Goal: Task Accomplishment & Management: Use online tool/utility

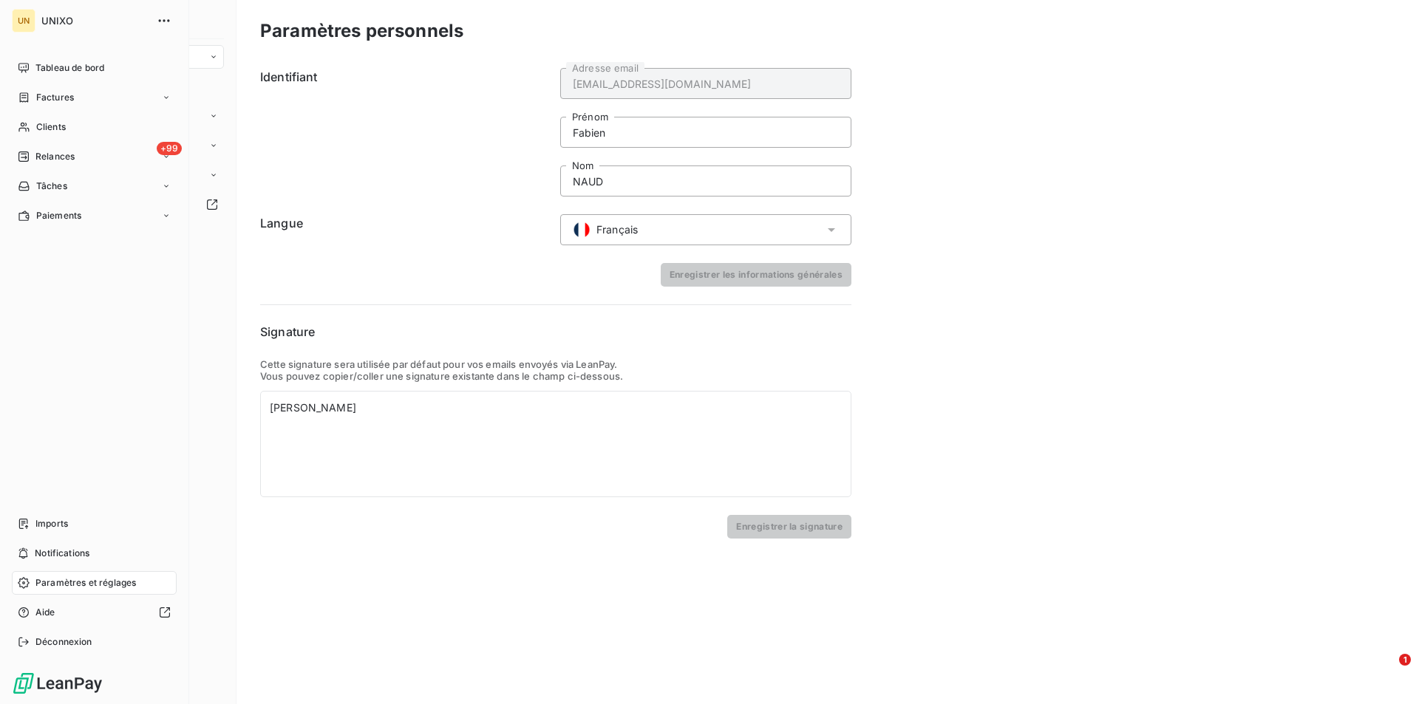
click at [72, 576] on span "Paramètres et réglages" at bounding box center [85, 582] width 101 height 13
click at [83, 100] on div "Factures" at bounding box center [94, 98] width 165 height 24
click at [62, 123] on span "Factures" at bounding box center [54, 126] width 38 height 13
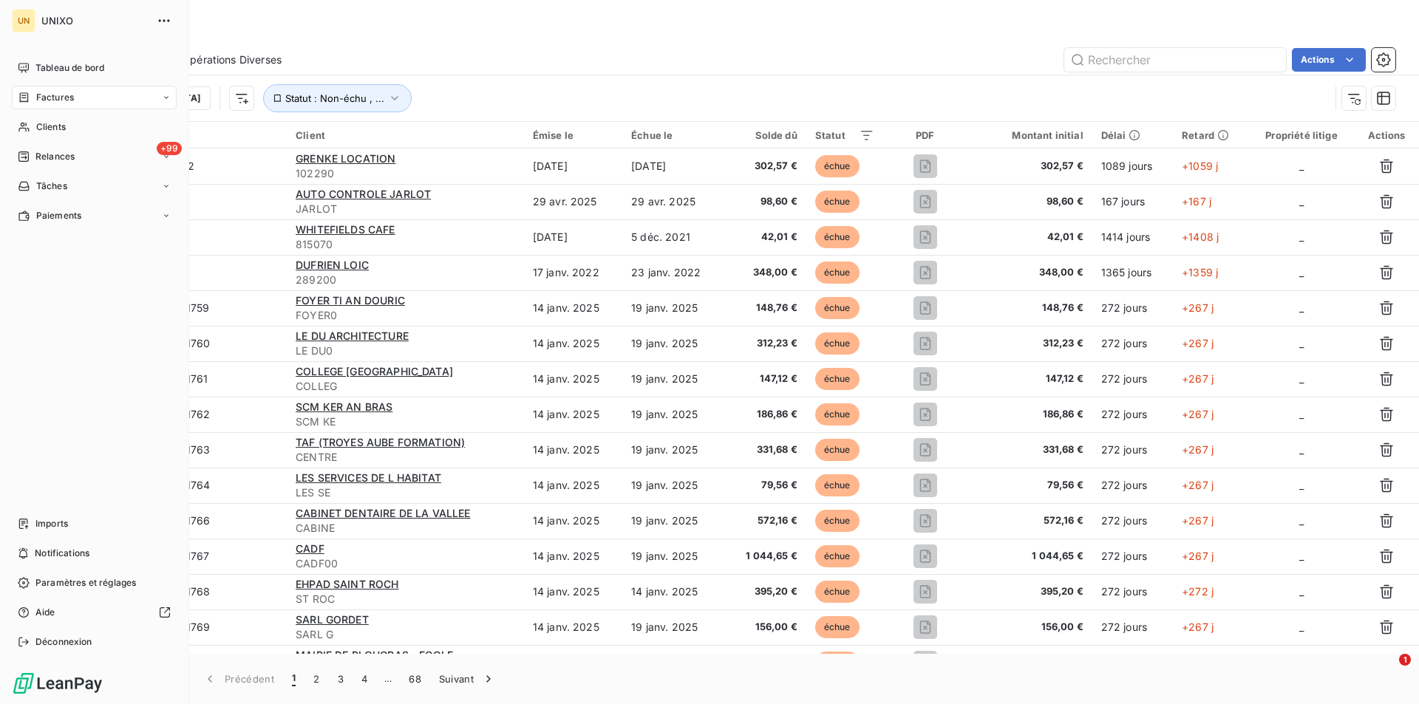
click at [61, 153] on span "Relances" at bounding box center [54, 156] width 39 height 13
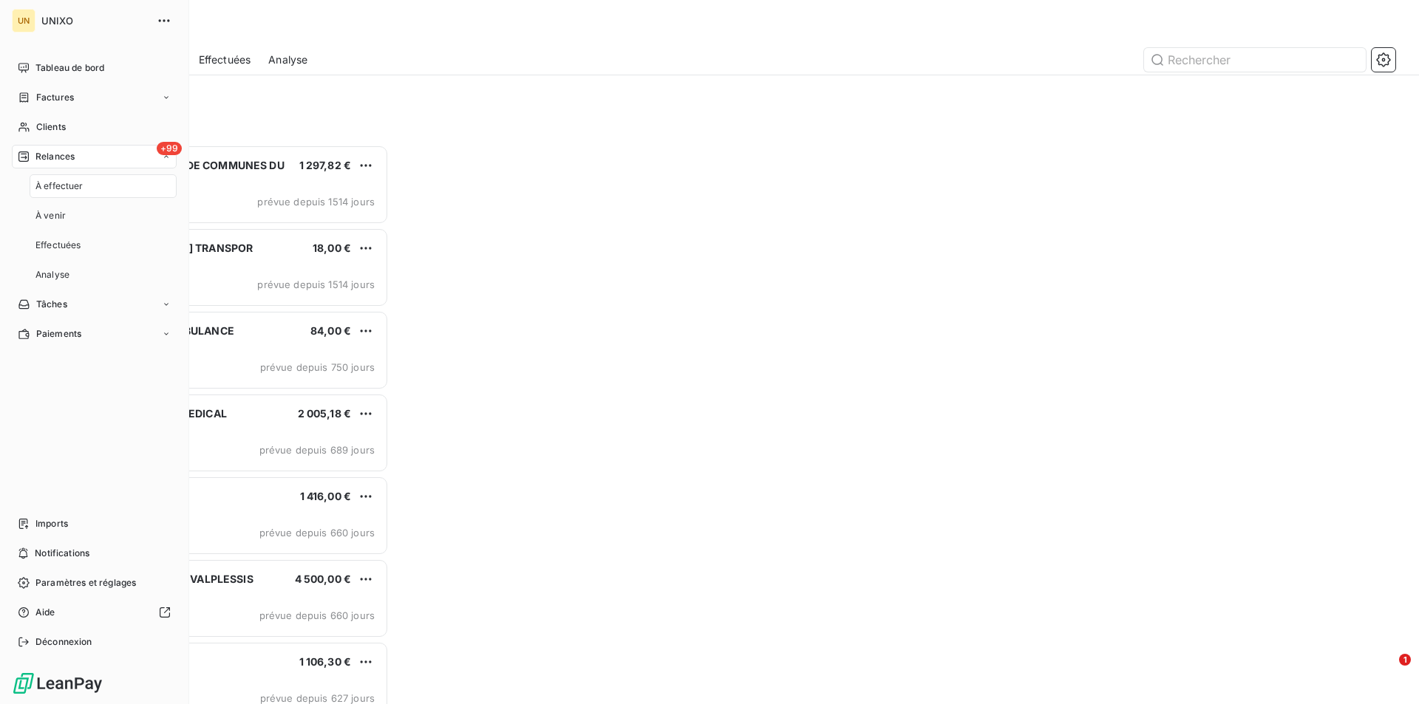
scroll to position [548, 307]
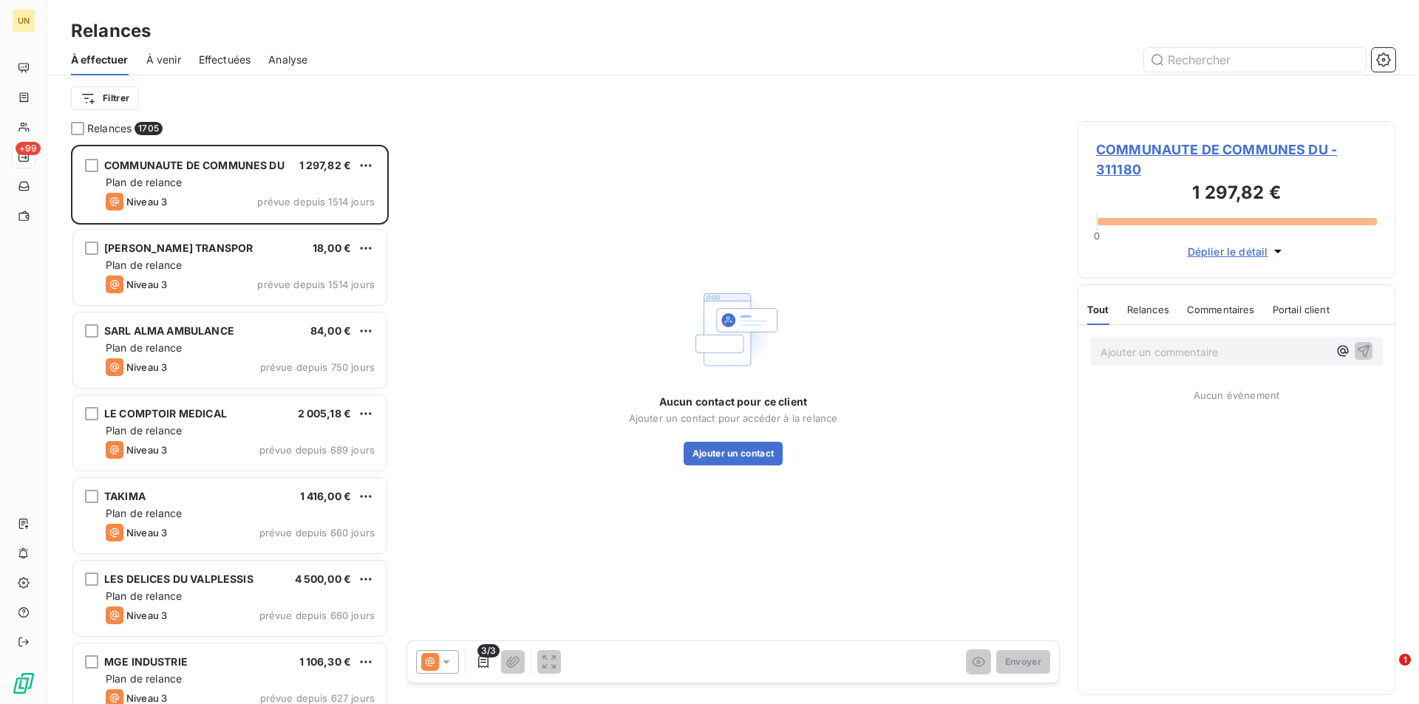
click at [1387, 64] on icon "button" at bounding box center [1383, 59] width 15 height 15
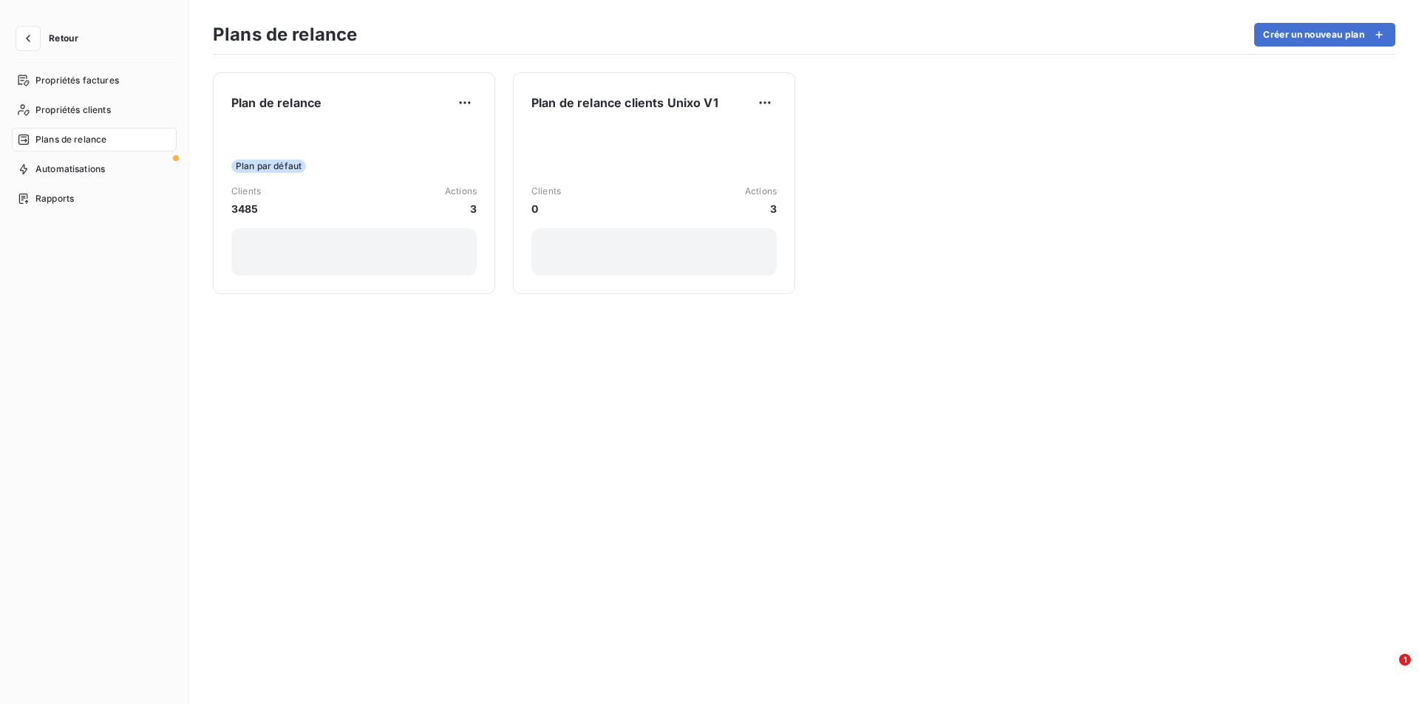
click at [94, 110] on span "Propriétés clients" at bounding box center [72, 109] width 75 height 13
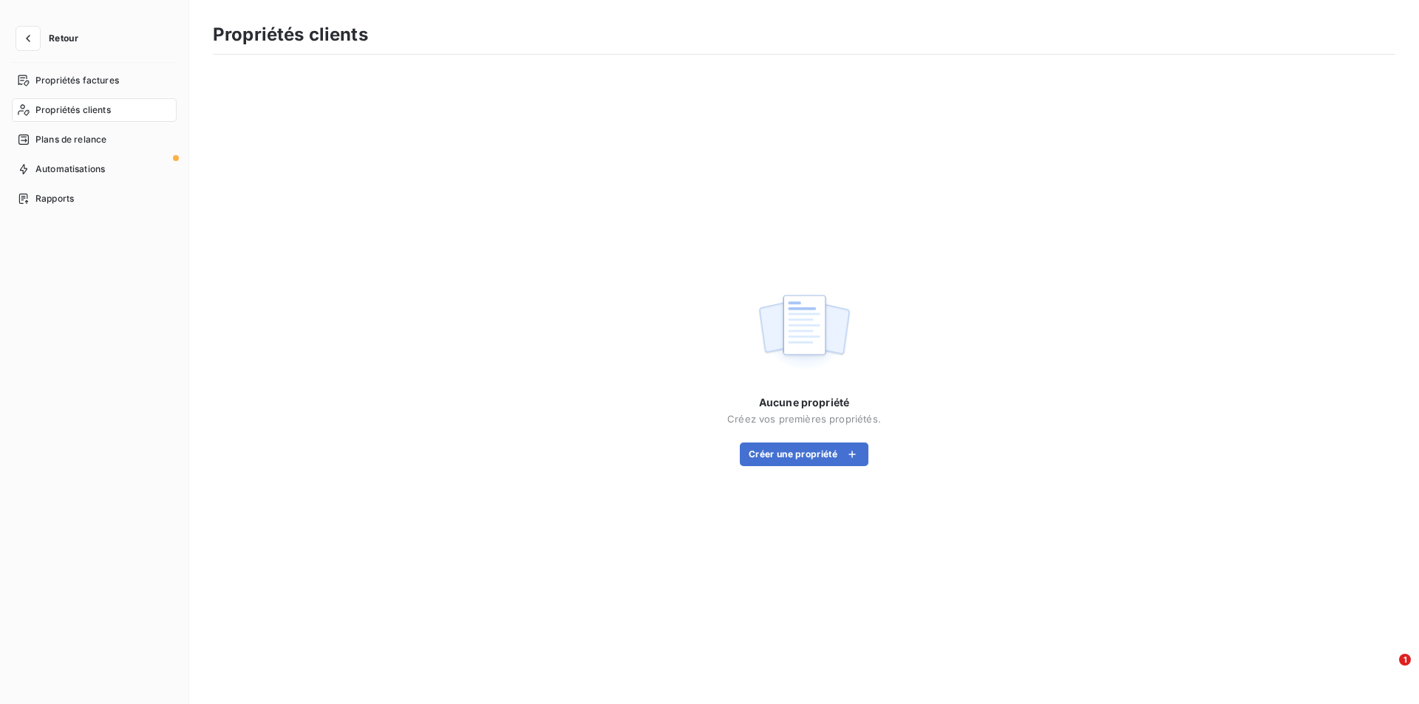
click at [65, 84] on span "Propriétés factures" at bounding box center [77, 80] width 84 height 13
click at [820, 452] on button "Créer une propriété" at bounding box center [804, 455] width 129 height 24
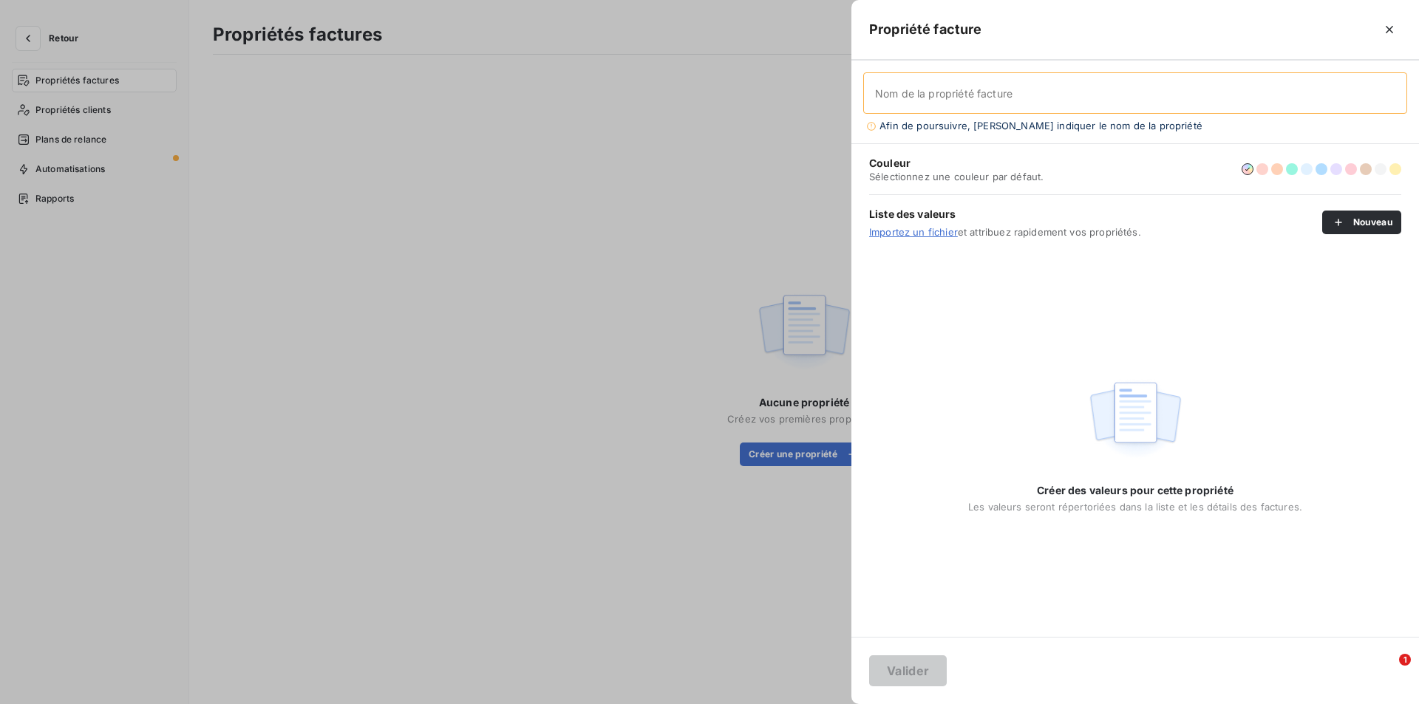
click at [649, 290] on div at bounding box center [709, 352] width 1419 height 704
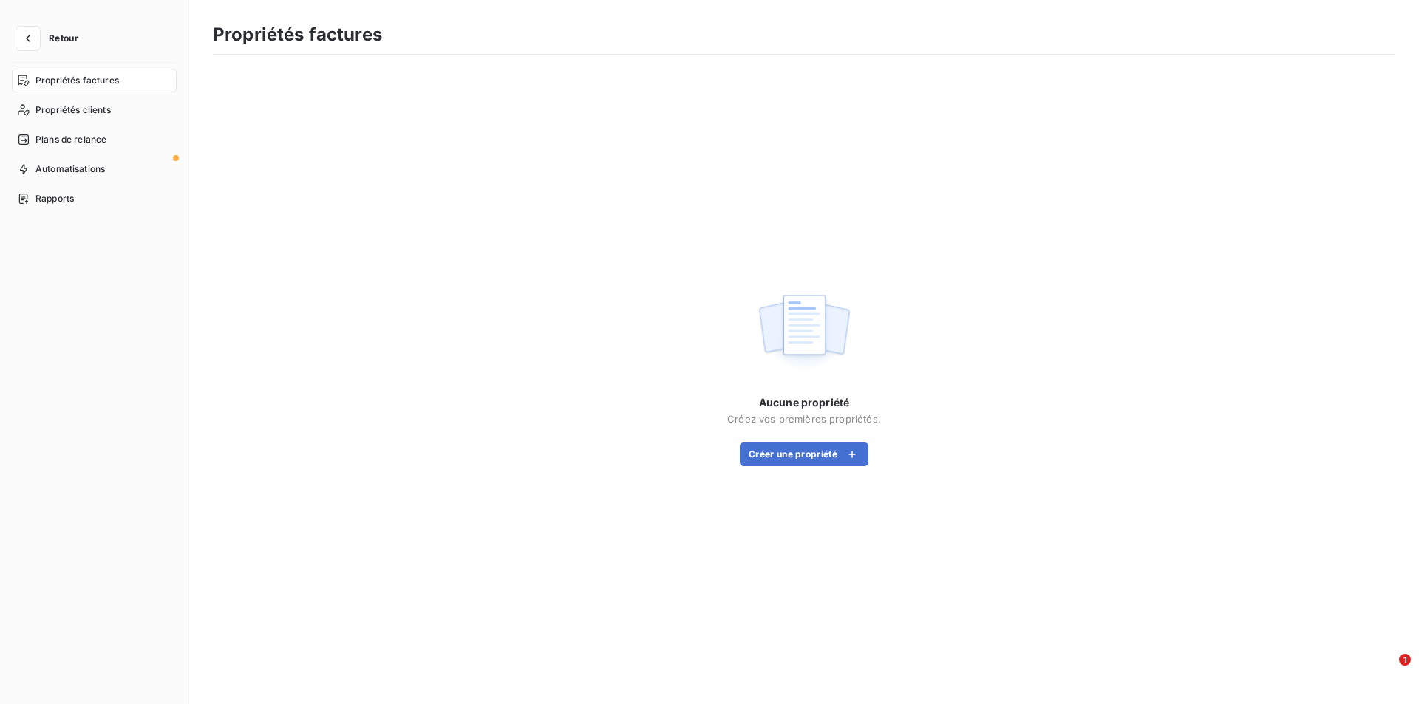
click at [82, 135] on span "Plans de relance" at bounding box center [70, 139] width 71 height 13
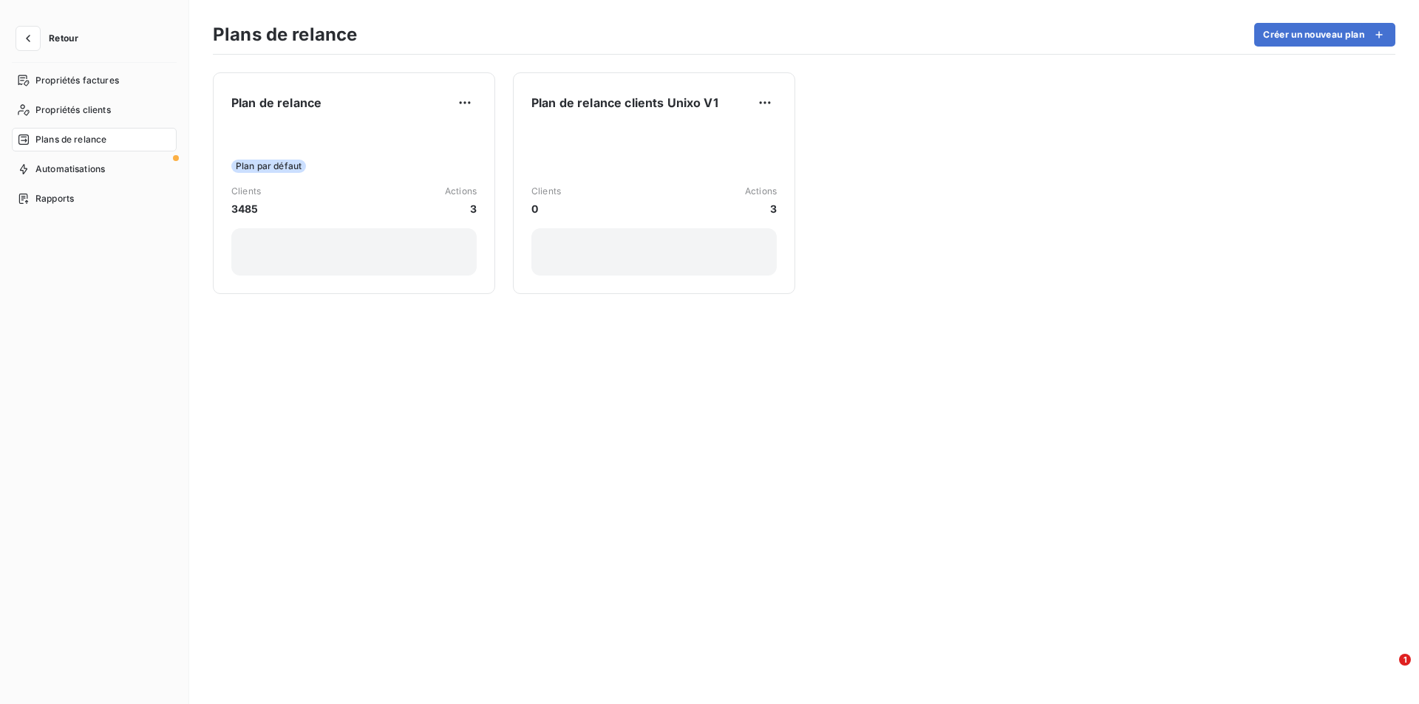
click at [1294, 38] on button "Créer un nouveau plan" at bounding box center [1324, 35] width 141 height 24
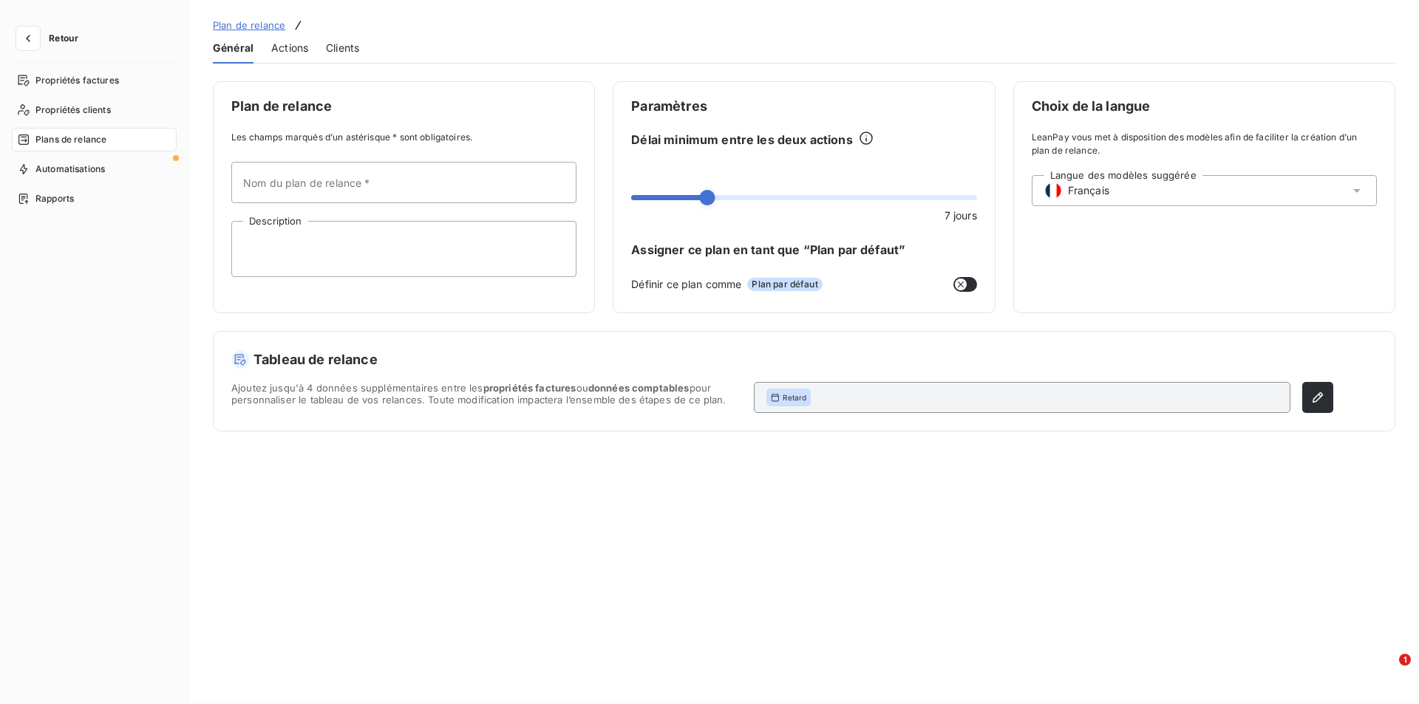
type input "Nouveau plan"
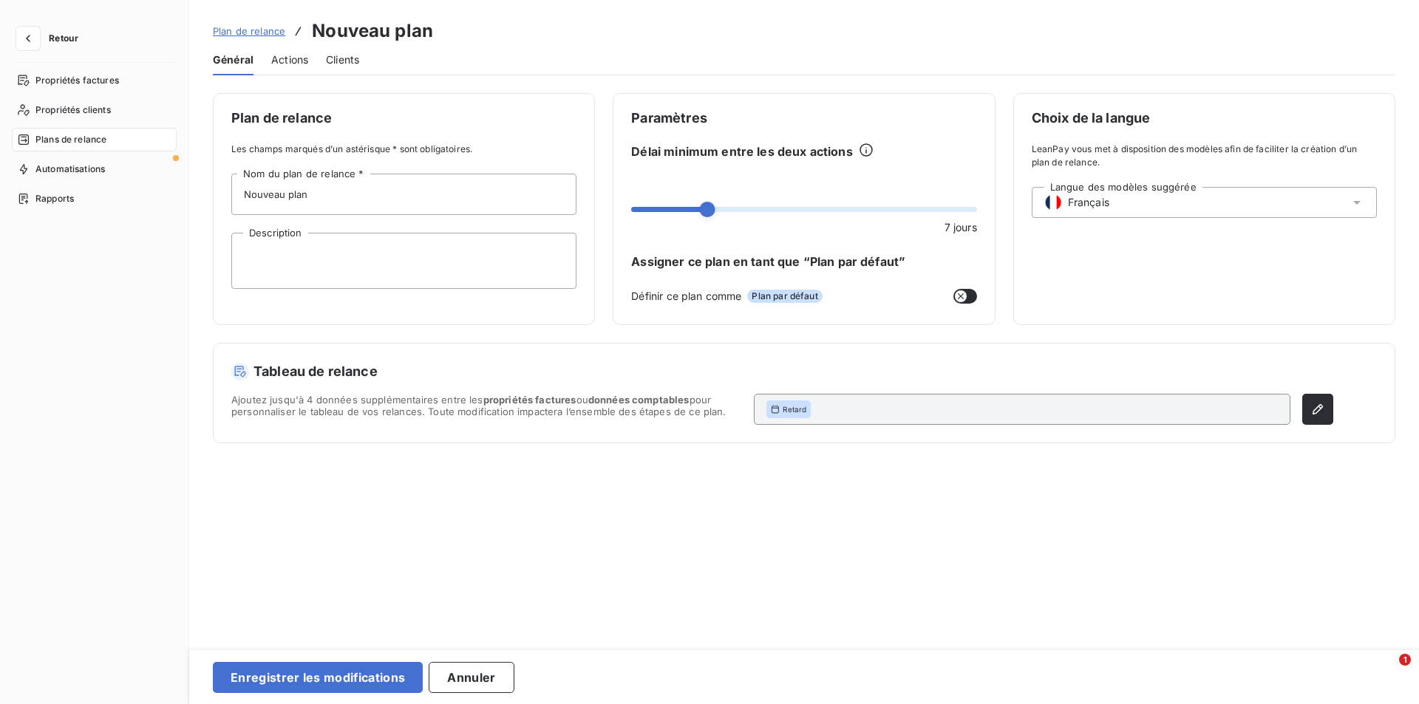
click at [280, 58] on span "Actions" at bounding box center [289, 59] width 37 height 15
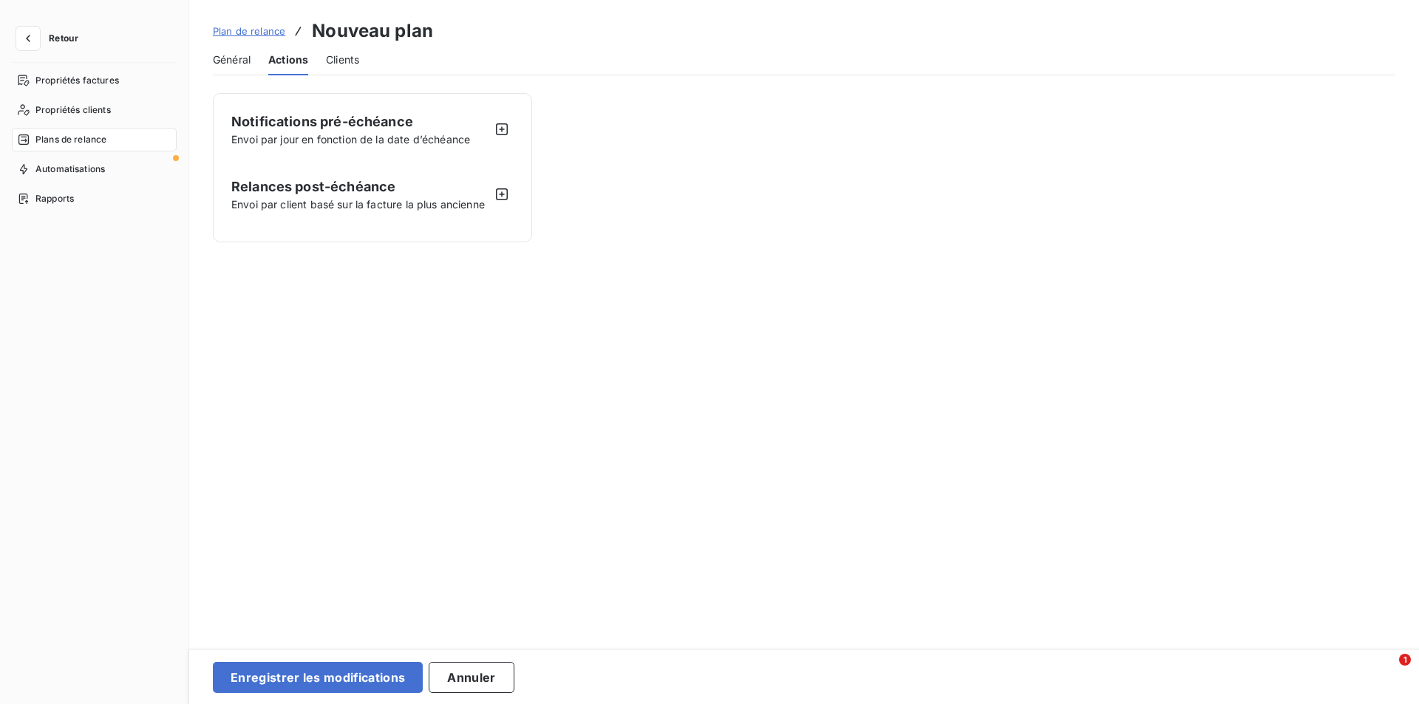
click at [340, 59] on span "Clients" at bounding box center [342, 59] width 33 height 15
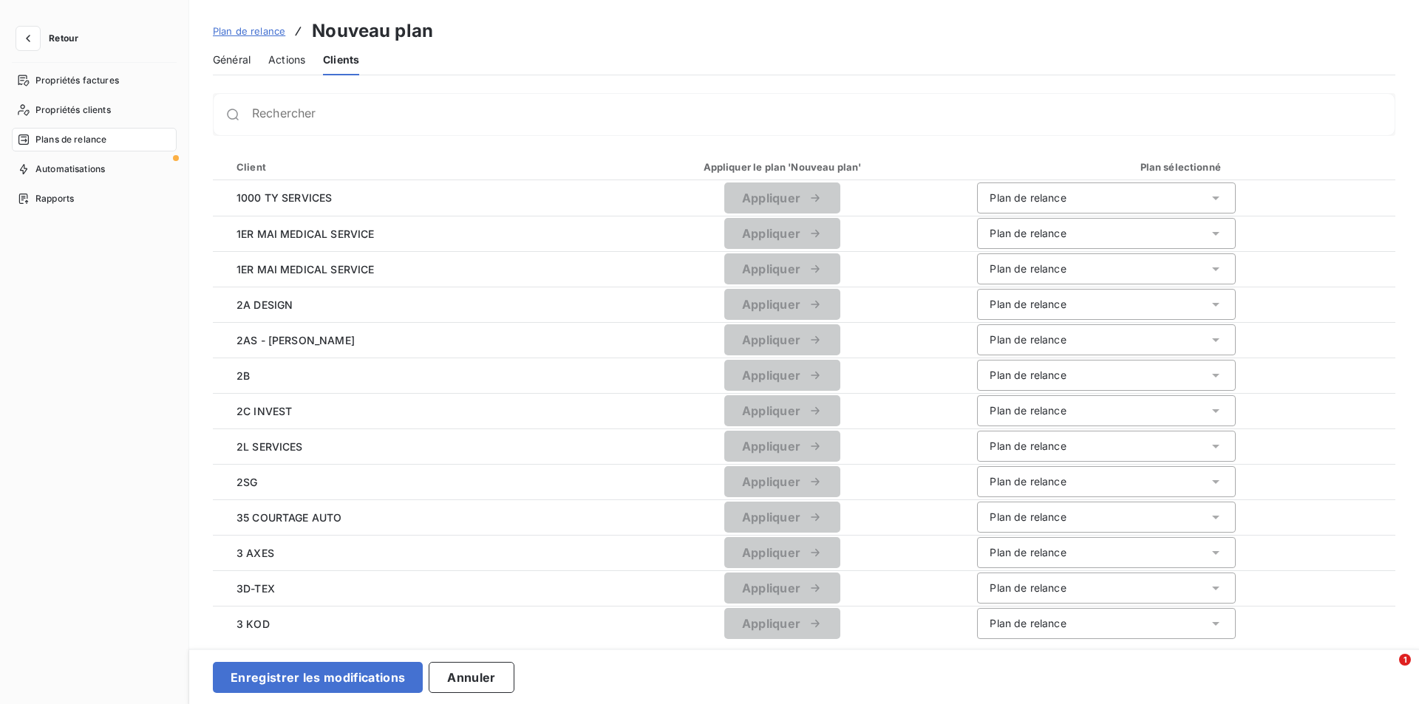
click at [1219, 202] on icon at bounding box center [1215, 198] width 15 height 15
click at [1302, 153] on div "Rechercher Client Appliquer le plan 'Nouveau plan' Plan sélectionné 1000 TY SER…" at bounding box center [804, 366] width 1183 height 546
click at [285, 59] on span "Actions" at bounding box center [286, 59] width 37 height 15
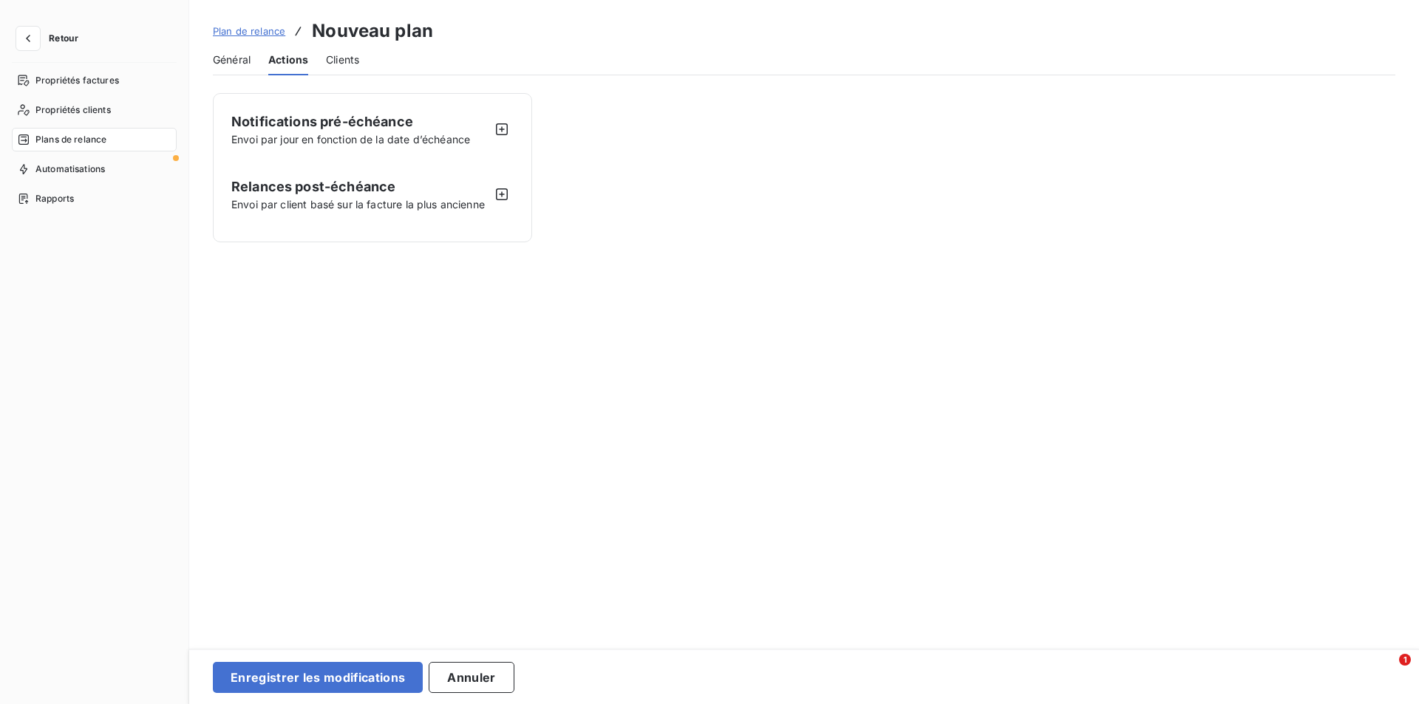
click at [239, 56] on span "Général" at bounding box center [232, 59] width 38 height 15
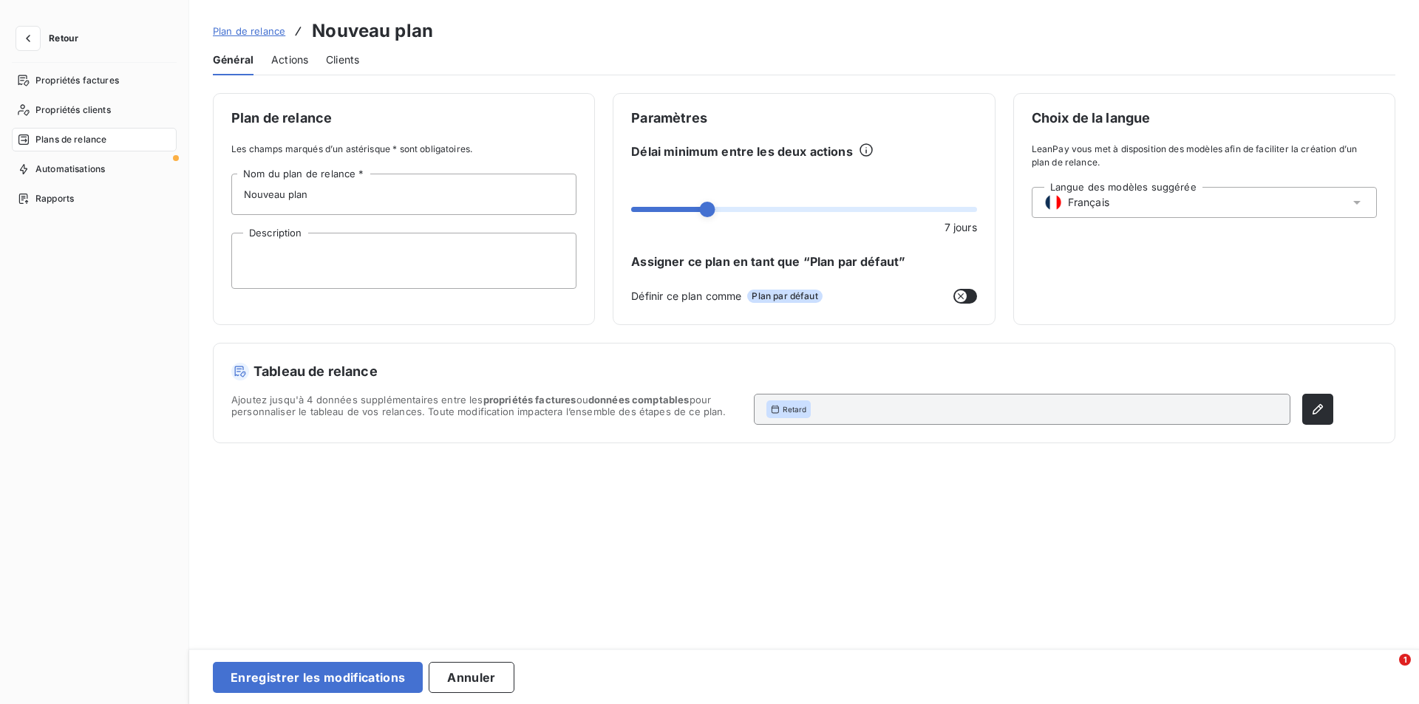
click at [257, 25] on span "Plan de relance" at bounding box center [249, 31] width 72 height 12
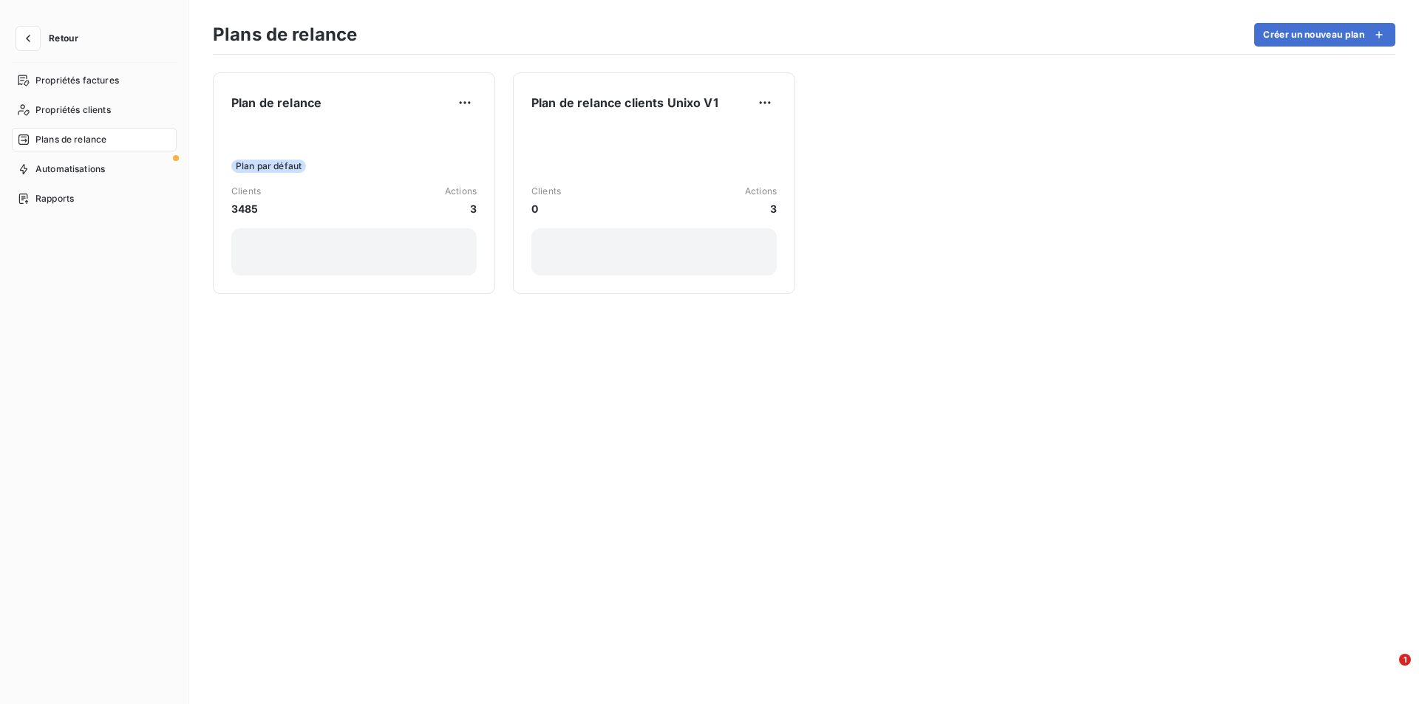
click at [771, 101] on html "Retour Propriétés factures Propriétés clients Plans de relance Automatisations …" at bounding box center [709, 352] width 1419 height 704
click at [616, 125] on html "Retour Propriétés factures Propriétés clients Plans de relance Automatisations …" at bounding box center [709, 352] width 1419 height 704
click at [604, 101] on span "Plan de relance clients Unixo V1" at bounding box center [624, 103] width 187 height 18
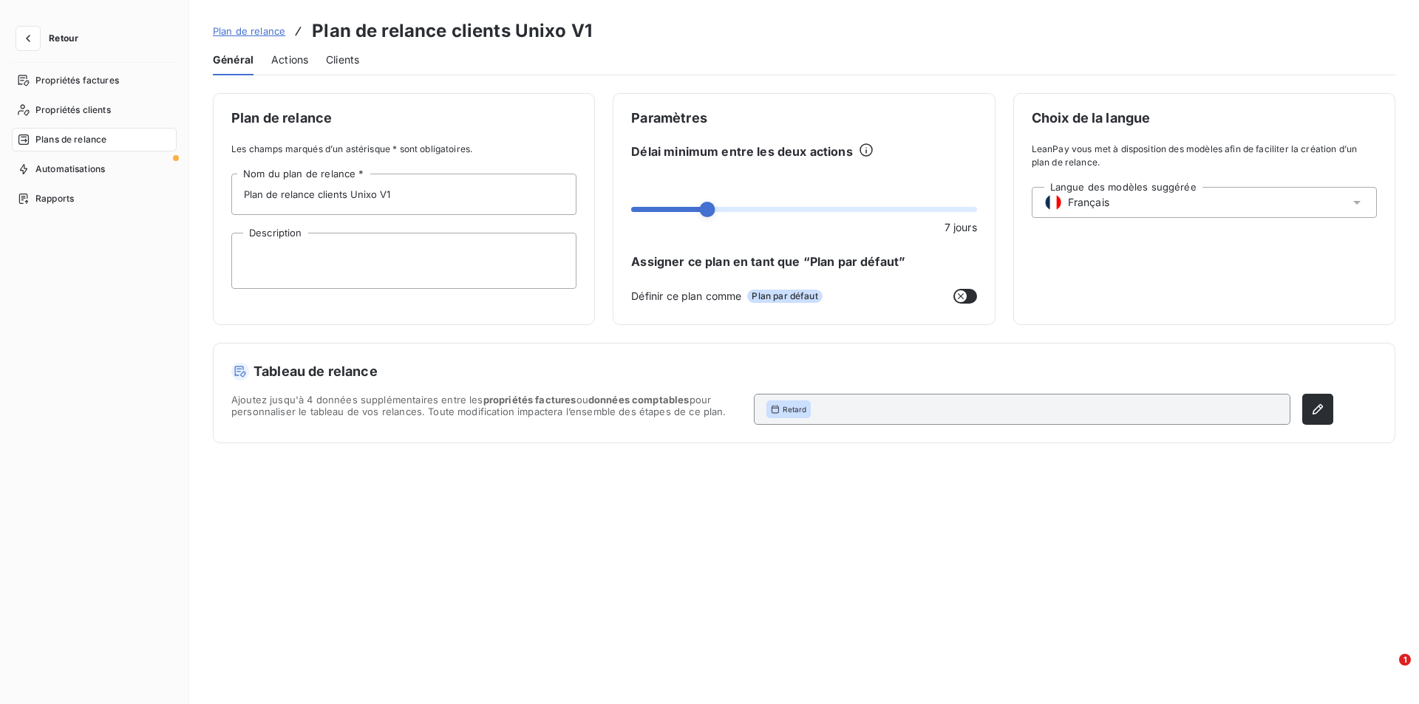
click at [289, 60] on span "Actions" at bounding box center [289, 59] width 37 height 15
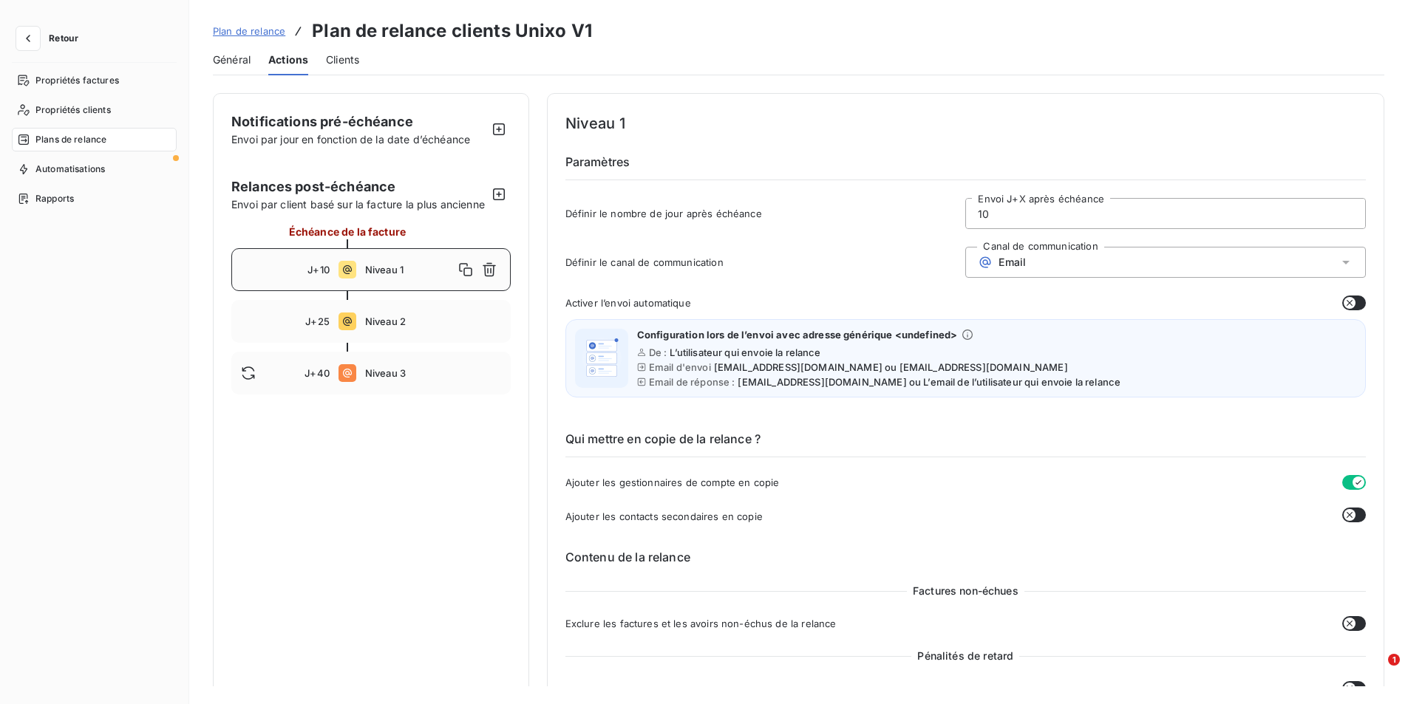
click at [235, 59] on span "Général" at bounding box center [232, 59] width 38 height 15
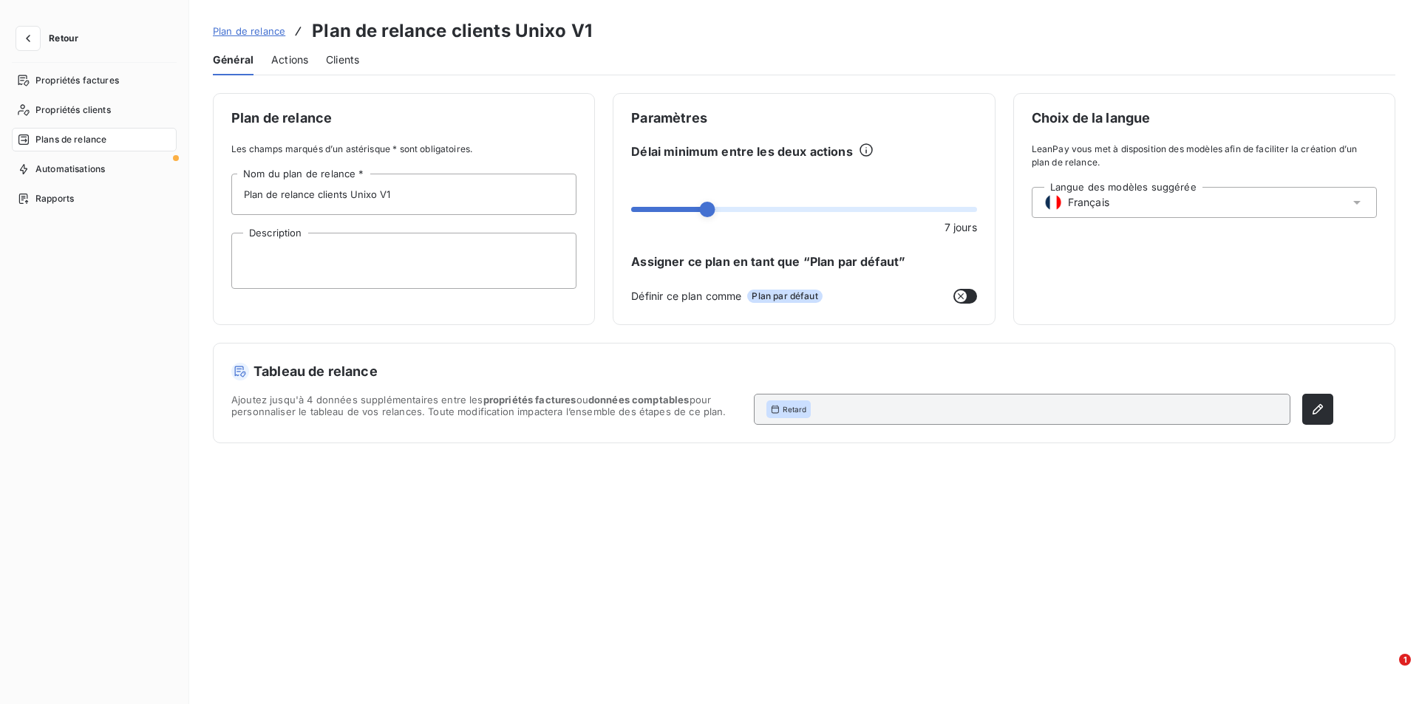
click at [288, 64] on span "Actions" at bounding box center [289, 59] width 37 height 15
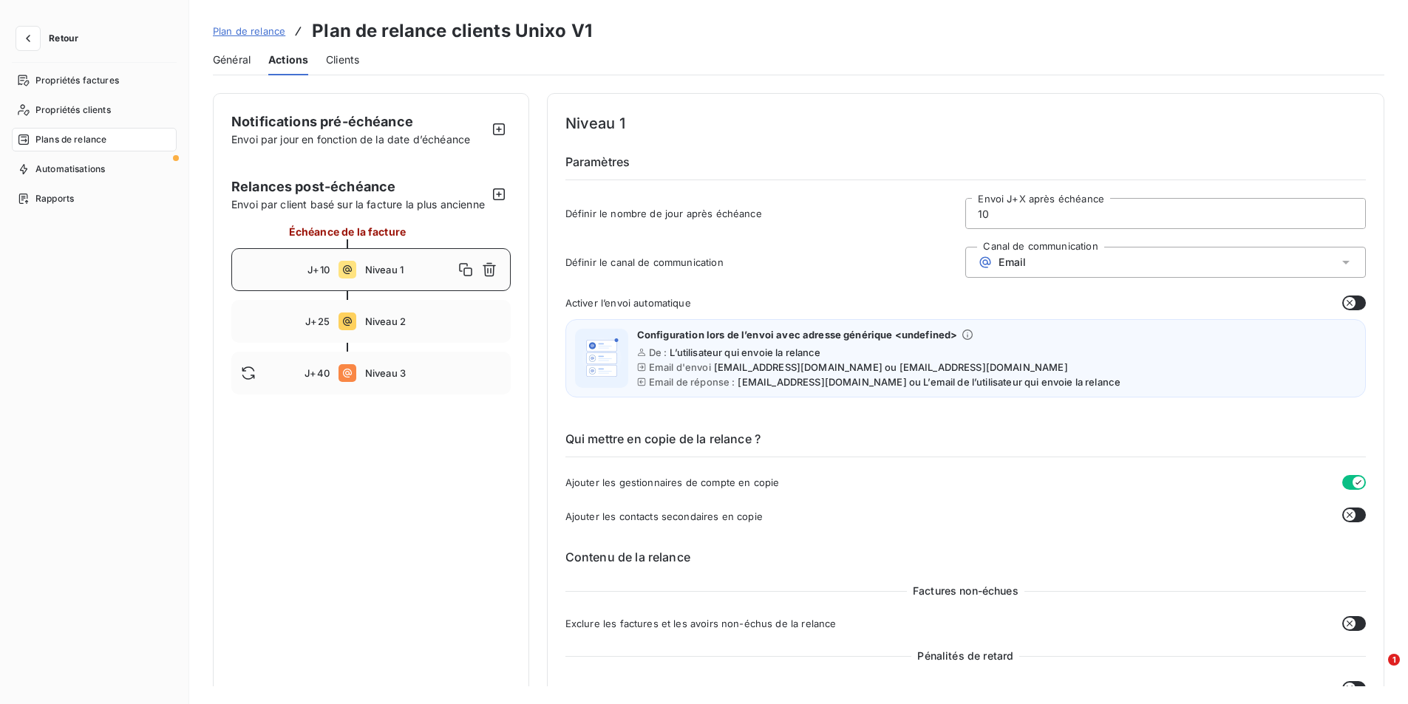
click at [349, 61] on span "Clients" at bounding box center [342, 59] width 33 height 15
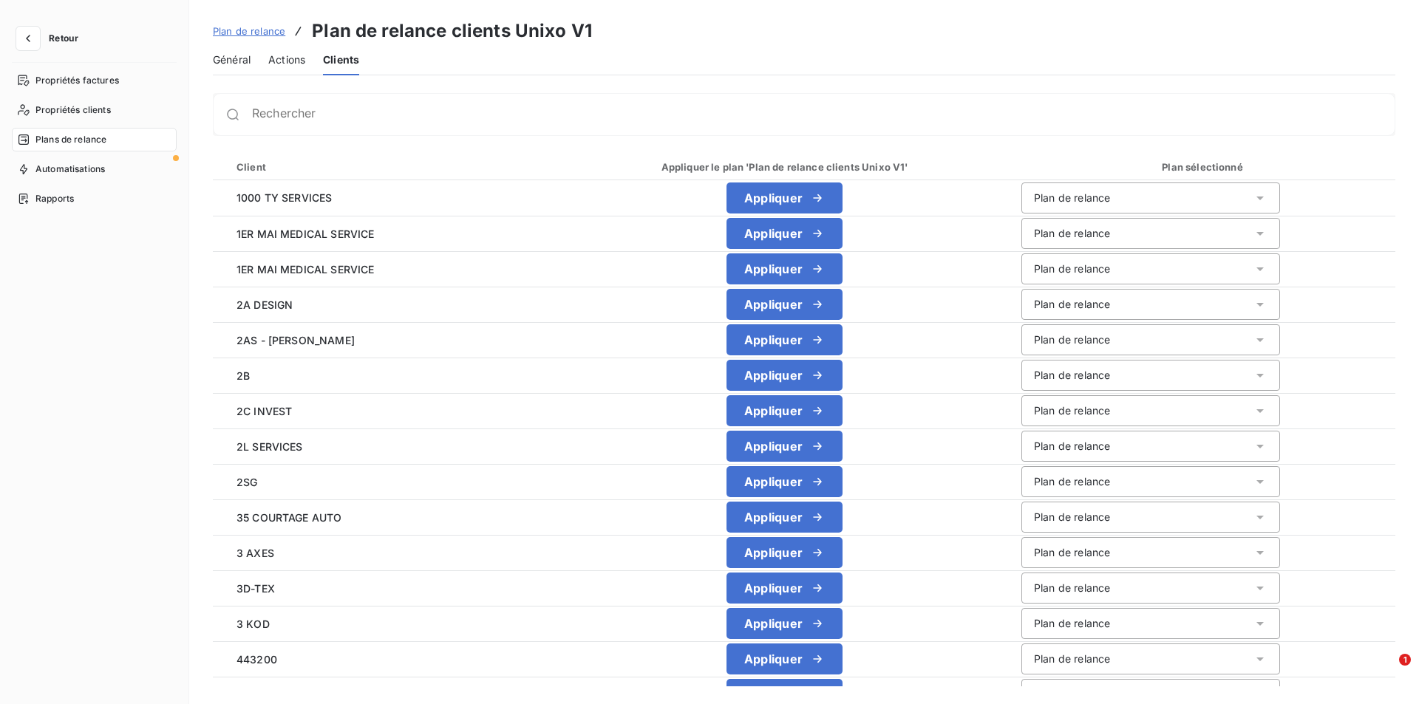
click at [288, 58] on span "Actions" at bounding box center [286, 59] width 37 height 15
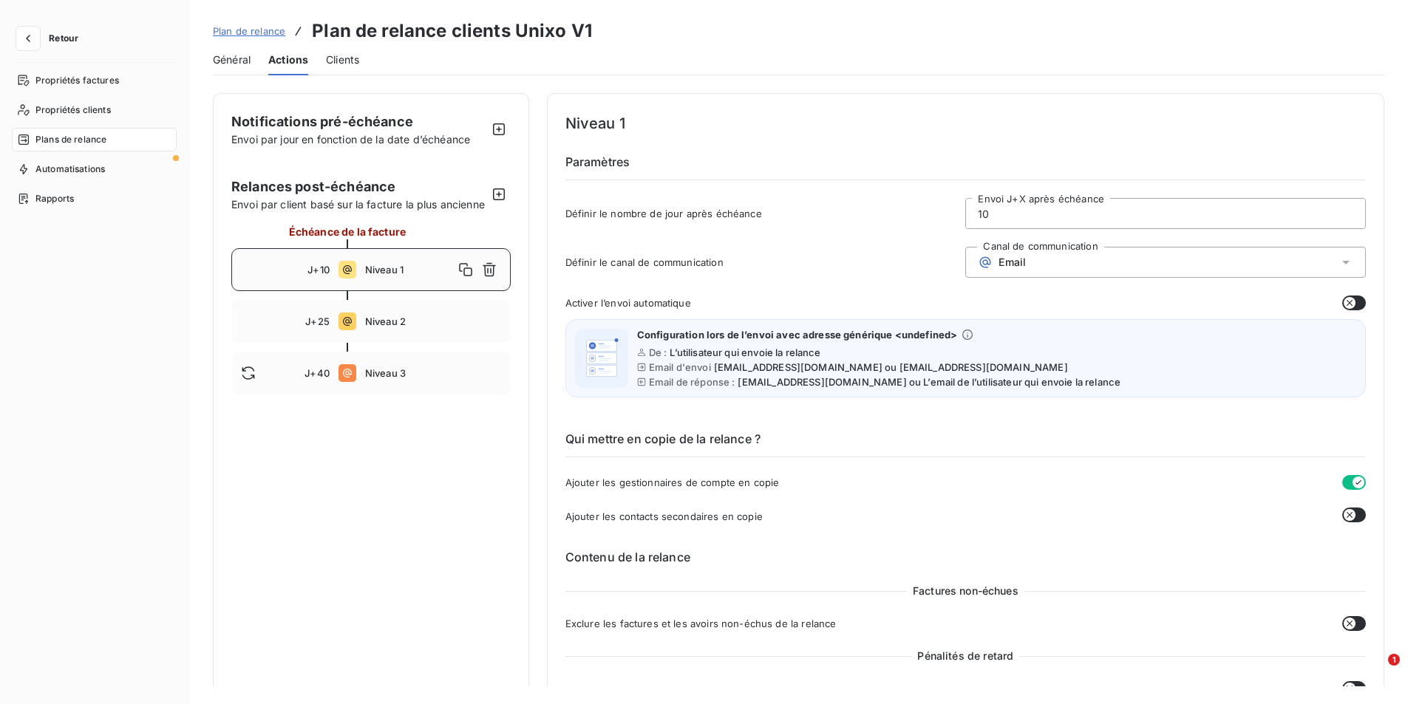
click at [224, 64] on span "Général" at bounding box center [232, 59] width 38 height 15
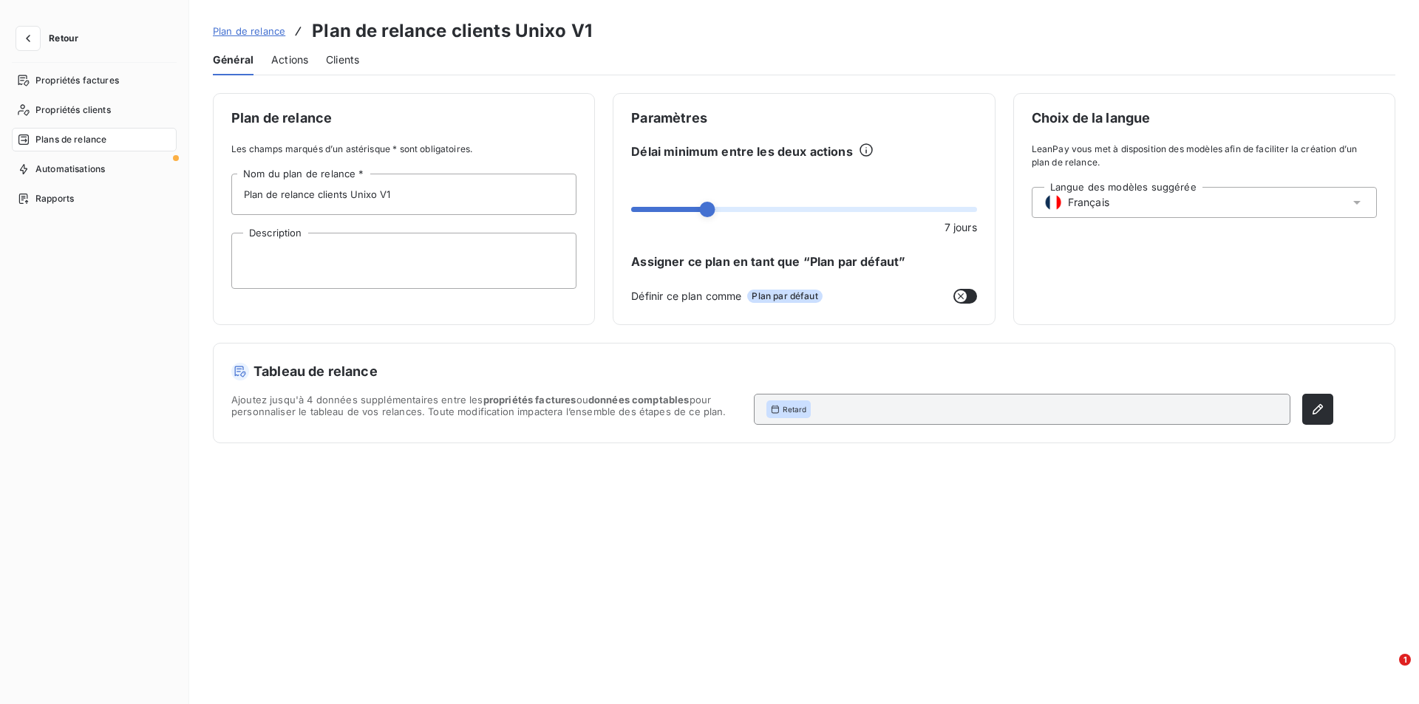
click at [301, 62] on span "Actions" at bounding box center [289, 59] width 37 height 15
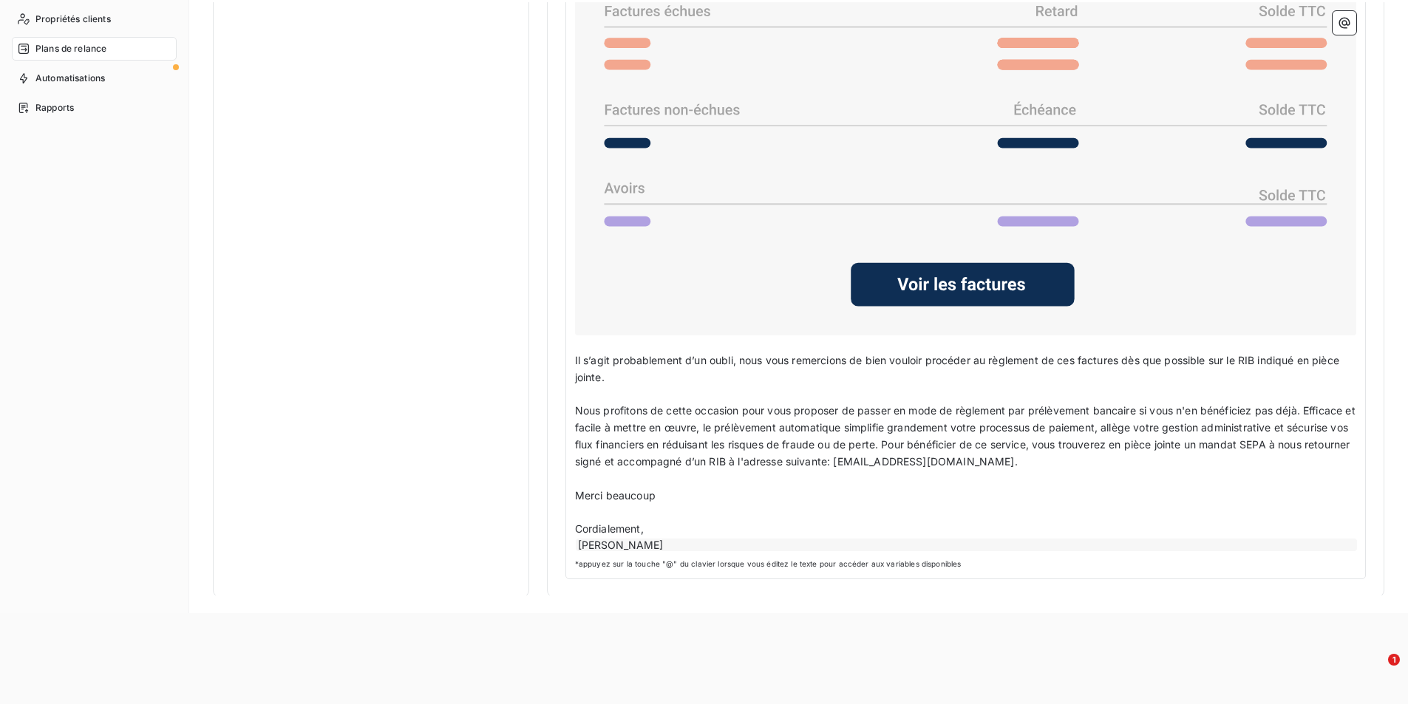
scroll to position [171, 0]
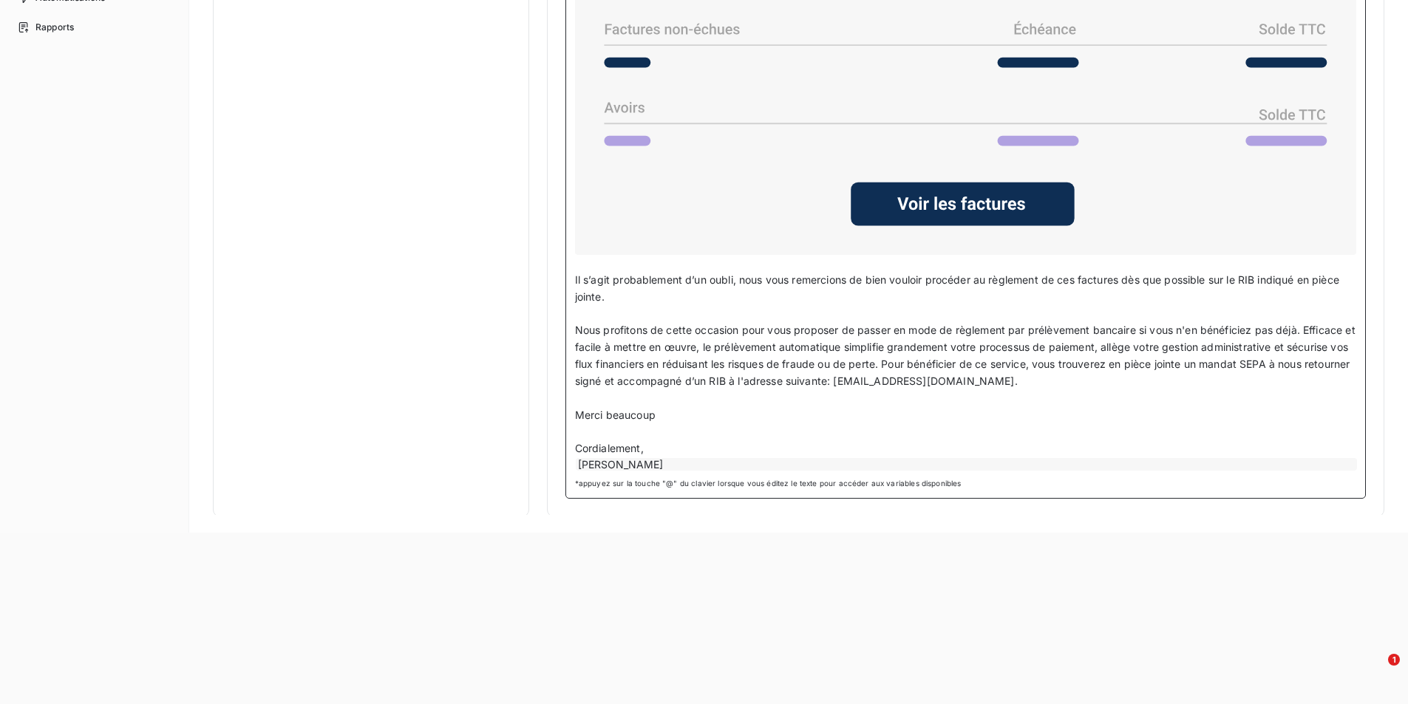
click at [783, 361] on span "Nous profitons de cette occasion pour vous proposer de passer en mode de règlem…" at bounding box center [966, 356] width 783 height 64
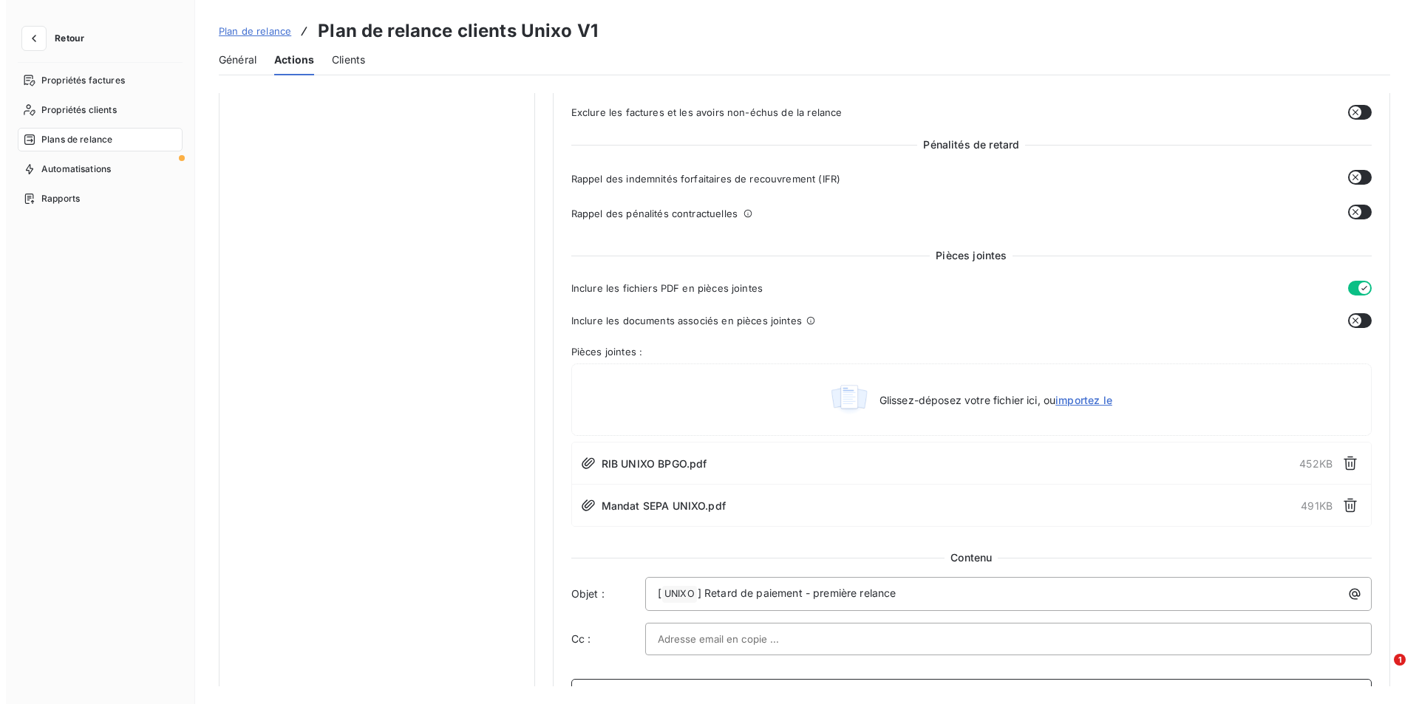
scroll to position [219, 0]
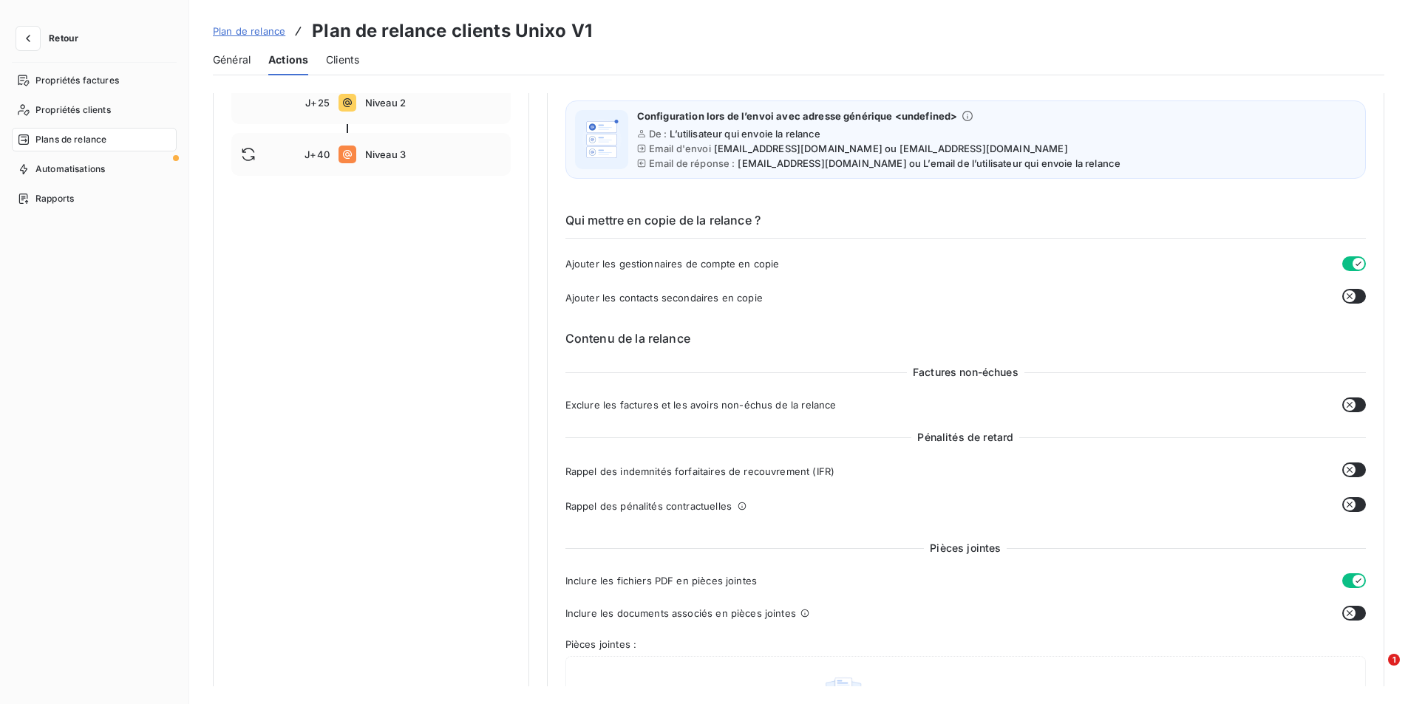
click at [252, 31] on span "Plan de relance" at bounding box center [249, 31] width 72 height 12
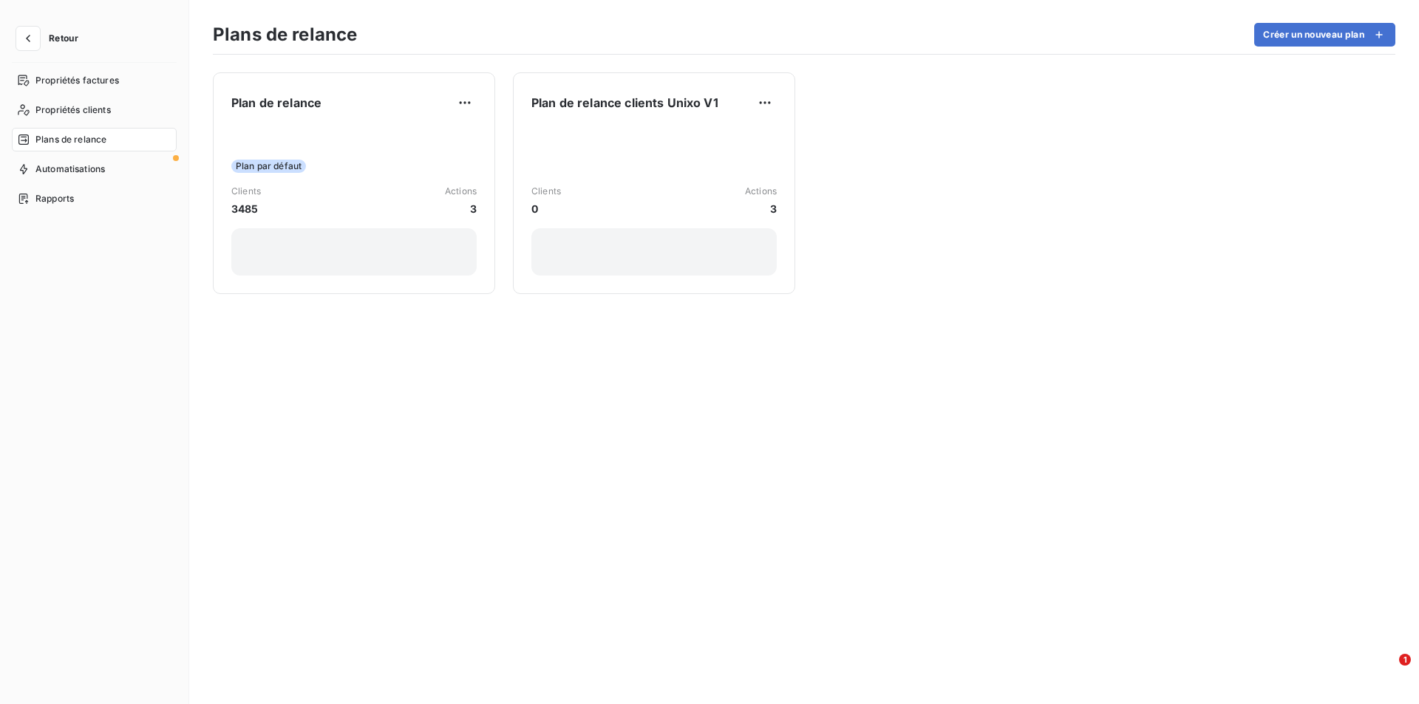
click at [81, 73] on div "Propriétés factures" at bounding box center [94, 81] width 165 height 24
